Goal: Task Accomplishment & Management: Manage account settings

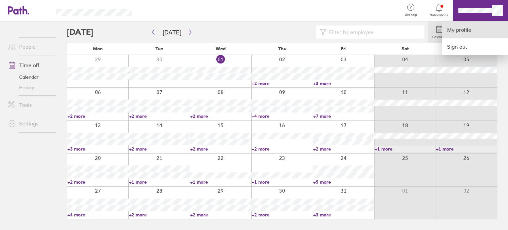
click at [467, 33] on link "My profile" at bounding box center [475, 29] width 66 height 17
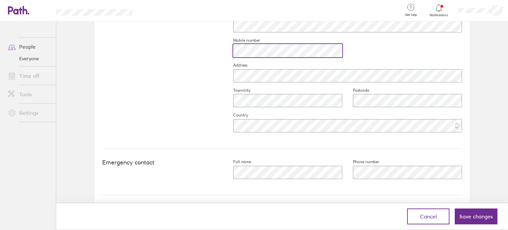
scroll to position [312, 0]
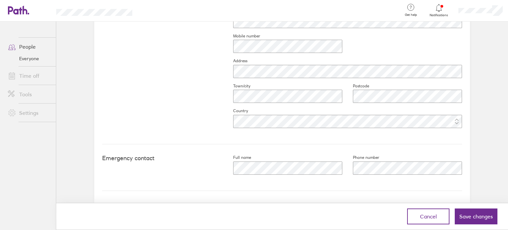
click at [366, 160] on div at bounding box center [402, 168] width 120 height 16
click at [463, 213] on button "Save changes" at bounding box center [476, 216] width 43 height 16
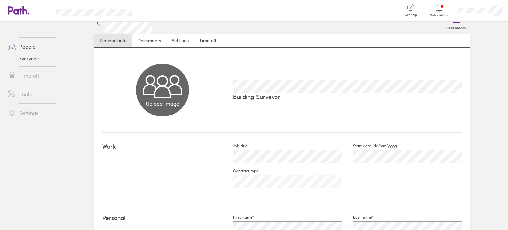
scroll to position [0, 0]
